Goal: Navigation & Orientation: Find specific page/section

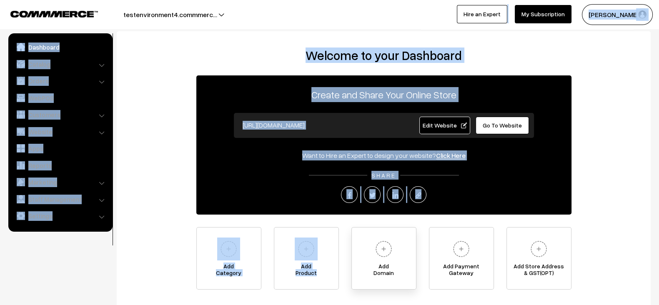
drag, startPoint x: 0, startPoint y: 7, endPoint x: 387, endPoint y: 229, distance: 446.3
click at [387, 229] on body "Thank you for showing interest. Our team will call you shortly. Close testenvir…" at bounding box center [329, 182] width 659 height 364
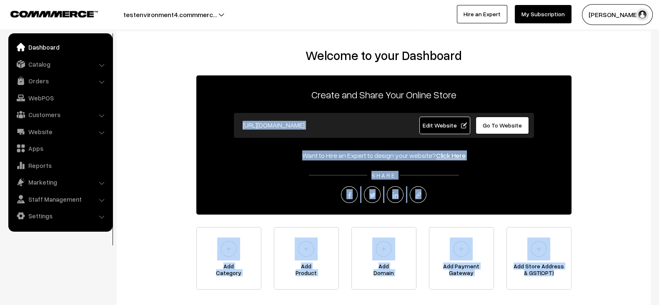
drag, startPoint x: 582, startPoint y: 282, endPoint x: 339, endPoint y: 132, distance: 285.2
click at [339, 132] on div "Welcome to your Dashboard Create and Share Your Online Store [URL][DOMAIN_NAME]…" at bounding box center [383, 169] width 517 height 242
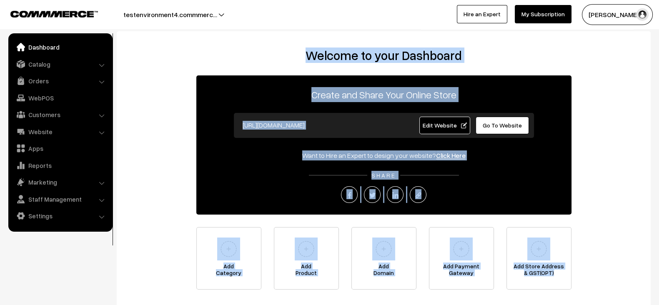
drag, startPoint x: 302, startPoint y: 58, endPoint x: 606, endPoint y: 290, distance: 382.8
click at [606, 290] on div "Welcome to your Dashboard Create and Share Your Online Store [URL][DOMAIN_NAME]…" at bounding box center [384, 170] width 534 height 279
drag, startPoint x: 606, startPoint y: 290, endPoint x: 307, endPoint y: 58, distance: 378.8
click at [307, 58] on div "Welcome to your Dashboard Create and Share Your Online Store [URL][DOMAIN_NAME]…" at bounding box center [384, 170] width 534 height 279
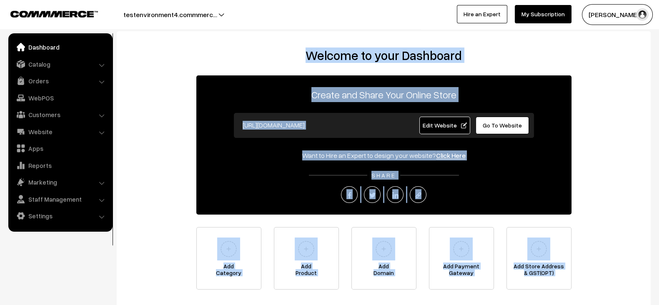
click at [307, 58] on h2 "Welcome to your Dashboard" at bounding box center [383, 55] width 517 height 15
drag, startPoint x: 307, startPoint y: 58, endPoint x: 615, endPoint y: 297, distance: 389.9
click at [615, 297] on div "Welcome to your Dashboard Create and Share Your Online Store https://testenviro…" at bounding box center [384, 170] width 534 height 279
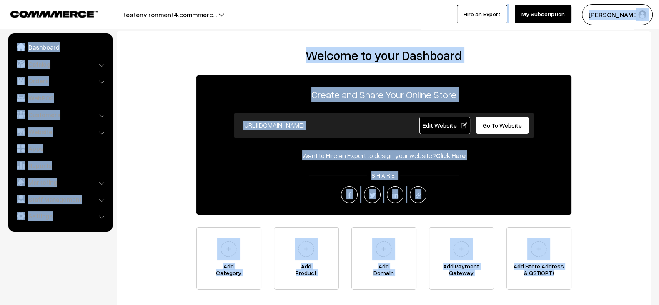
drag, startPoint x: 596, startPoint y: 291, endPoint x: 294, endPoint y: 24, distance: 403.4
click at [294, 24] on body "Thank you for showing interest. Our team will call you shortly. Close testenvir…" at bounding box center [329, 182] width 659 height 364
click at [217, 72] on div "Welcome to your Dashboard Create and Share Your Online Store https://testenviro…" at bounding box center [383, 169] width 517 height 242
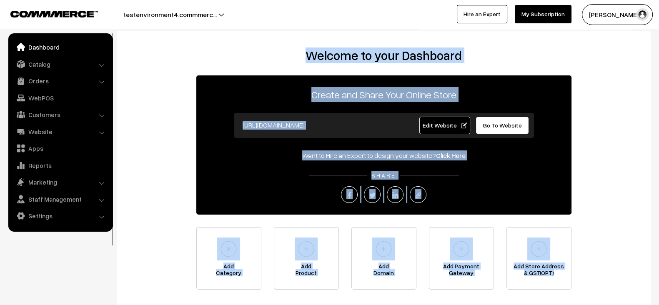
drag, startPoint x: 297, startPoint y: 55, endPoint x: 618, endPoint y: 297, distance: 401.5
click at [618, 297] on div "Welcome to your Dashboard Create and Share Your Online Store https://testenviro…" at bounding box center [384, 170] width 534 height 279
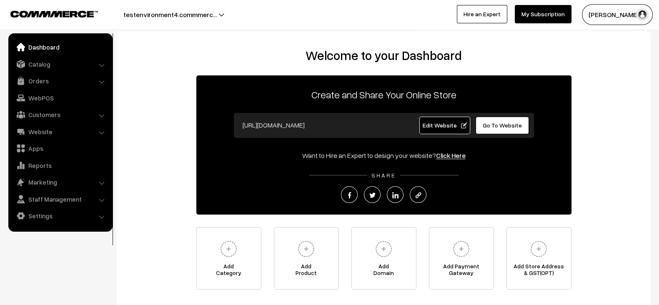
click at [151, 205] on div "Welcome to your Dashboard Create and Share Your Online Store https://testenviro…" at bounding box center [383, 169] width 517 height 242
